Goal: Navigation & Orientation: Find specific page/section

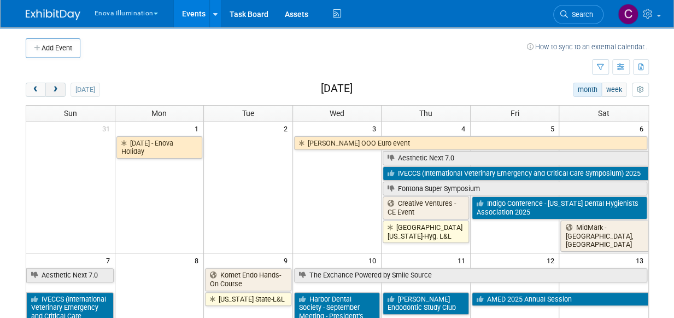
click at [55, 89] on span "next" at bounding box center [55, 89] width 8 height 7
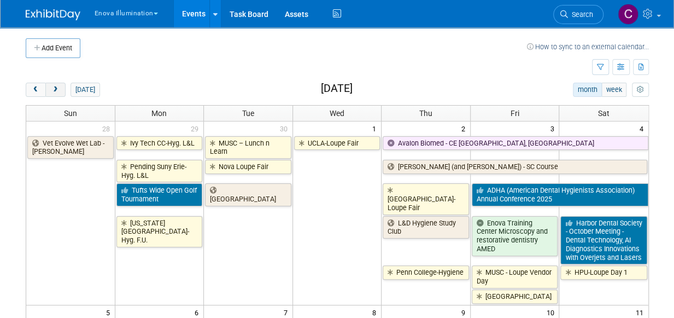
click at [55, 92] on span "next" at bounding box center [55, 89] width 8 height 7
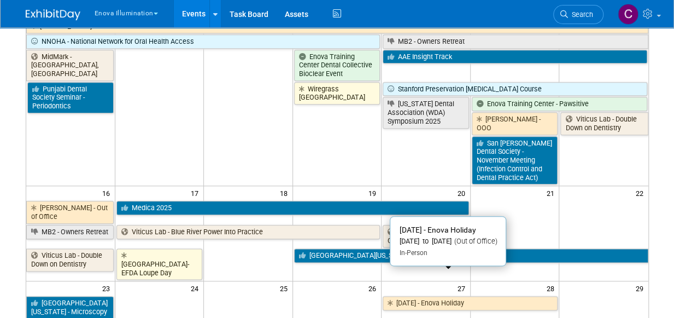
scroll to position [518, 0]
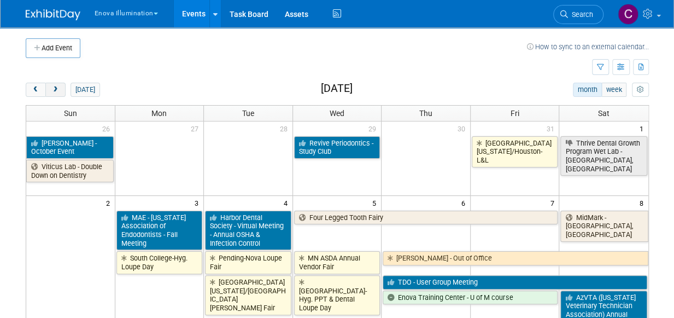
click at [56, 91] on span "next" at bounding box center [55, 89] width 8 height 7
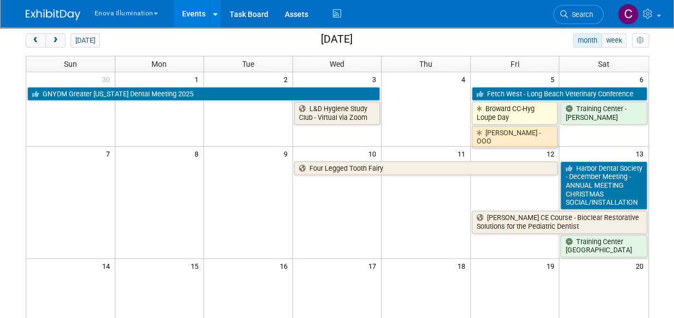
scroll to position [63, 0]
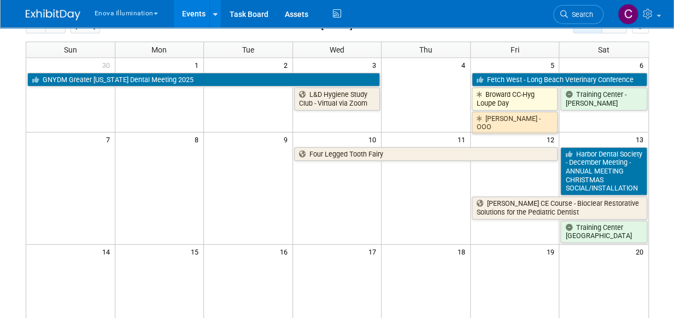
click at [151, 157] on td at bounding box center [159, 194] width 89 height 97
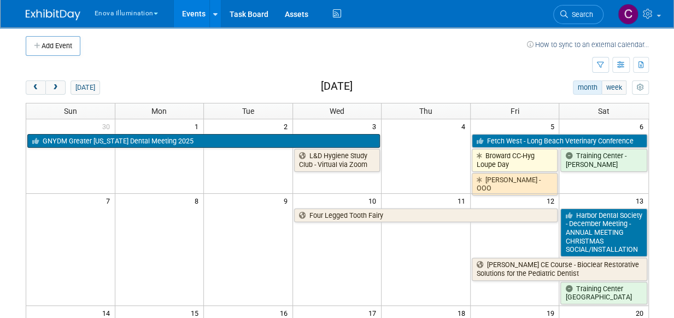
scroll to position [0, 0]
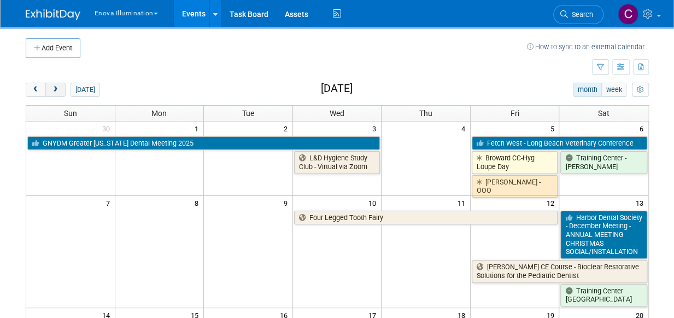
click at [54, 92] on span "next" at bounding box center [55, 89] width 8 height 7
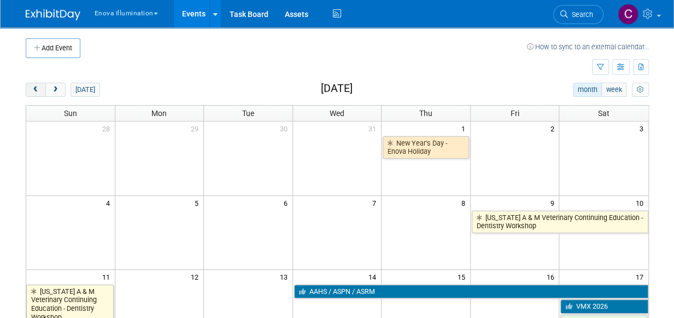
click at [40, 86] on button "prev" at bounding box center [36, 90] width 20 height 14
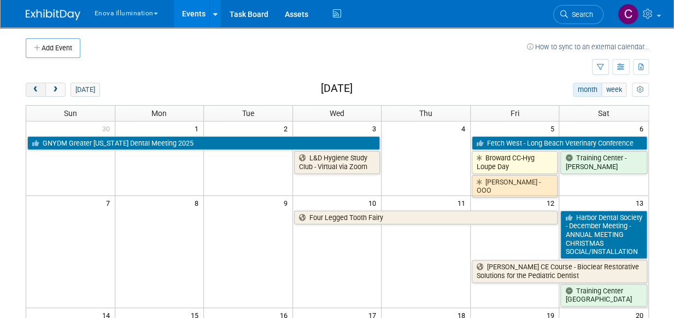
click at [40, 86] on button "prev" at bounding box center [36, 90] width 20 height 14
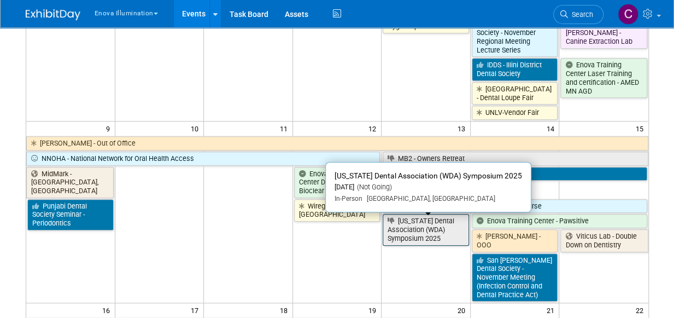
scroll to position [473, 0]
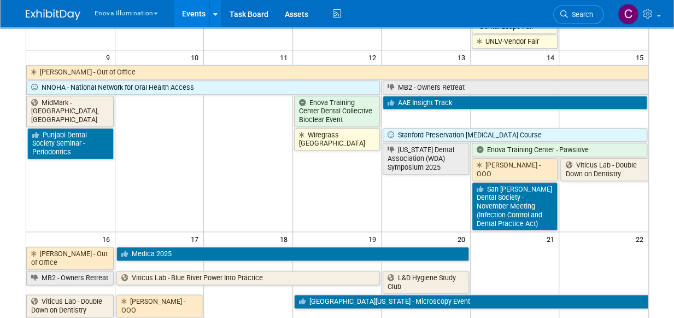
click at [424, 5] on div "Enova Illumination Choose Workspace: [GEOGRAPHIC_DATA] Enova Illumination Event…" at bounding box center [337, 13] width 623 height 27
